Goal: Find specific page/section: Find specific page/section

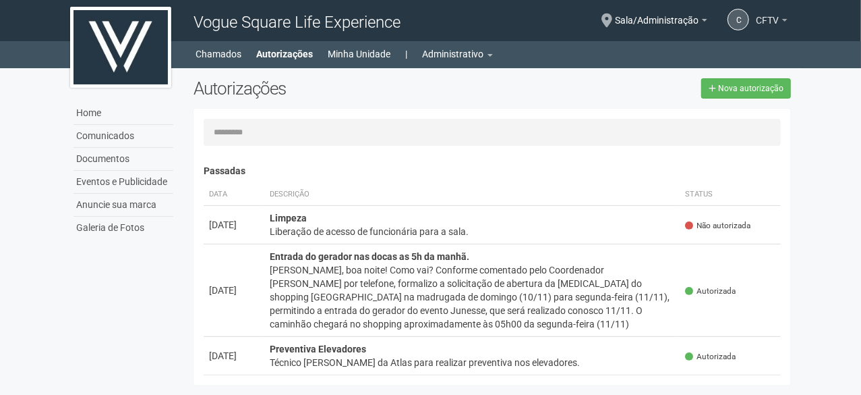
click at [759, 20] on span "CFTV" at bounding box center [767, 14] width 23 height 24
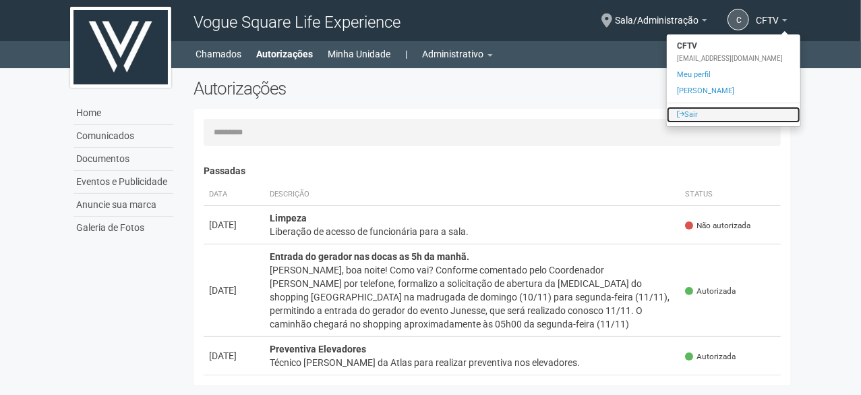
click at [705, 112] on link "Sair" at bounding box center [734, 115] width 134 height 16
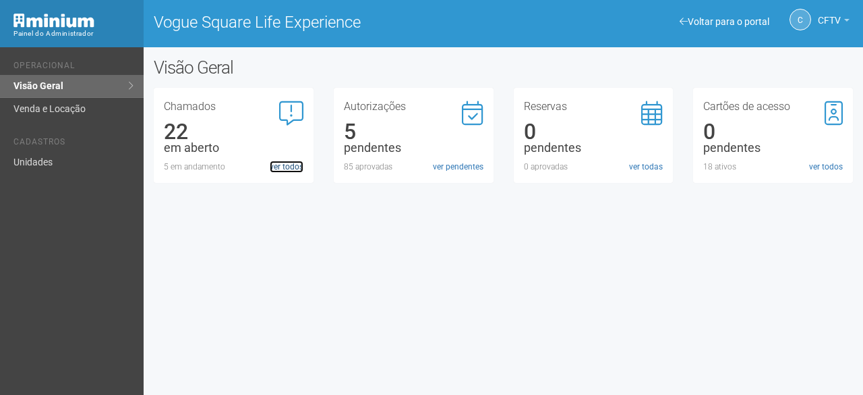
click at [295, 169] on link "ver todos" at bounding box center [287, 167] width 34 height 12
click at [446, 167] on link "ver pendentes" at bounding box center [458, 167] width 51 height 12
